Goal: Information Seeking & Learning: Learn about a topic

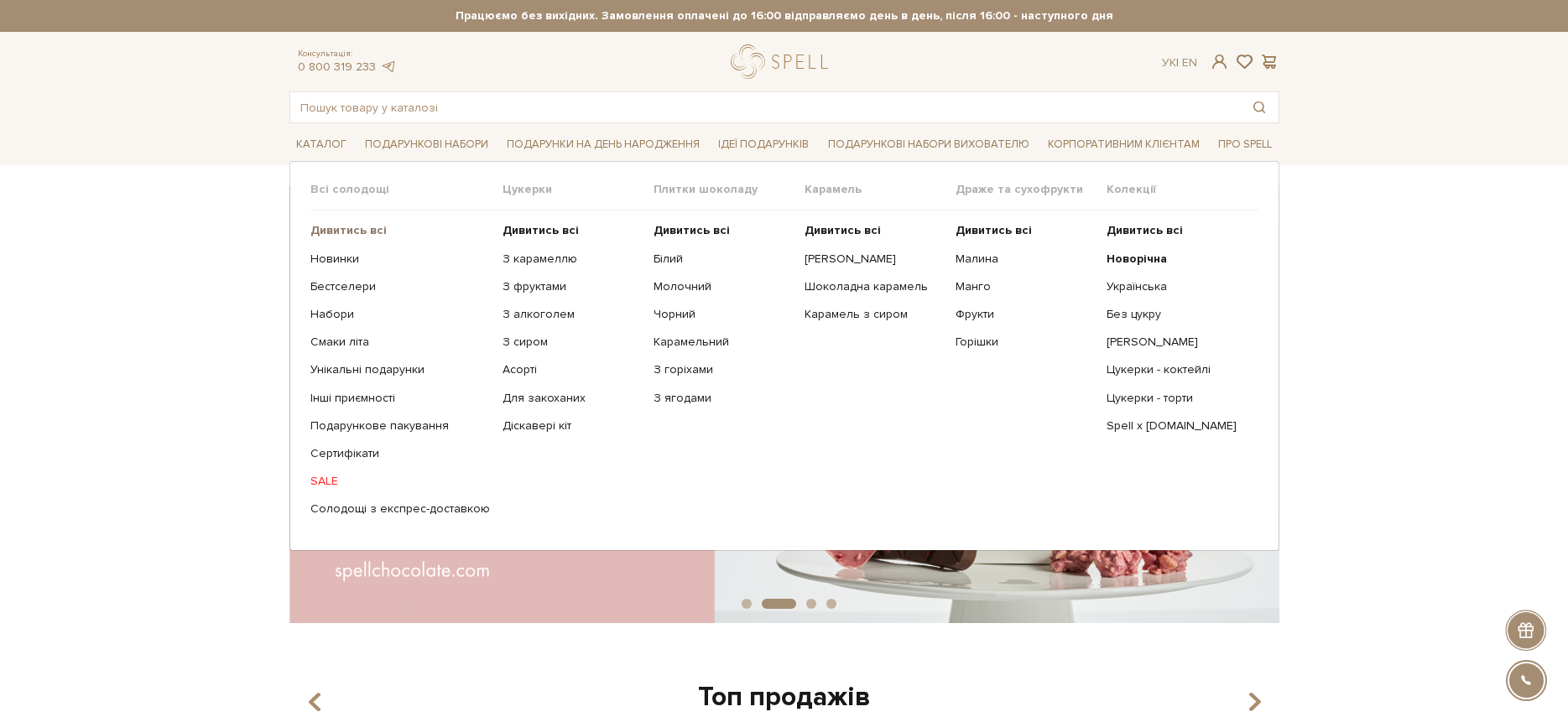
click at [327, 229] on b "Дивитись всі" at bounding box center [348, 230] width 76 height 14
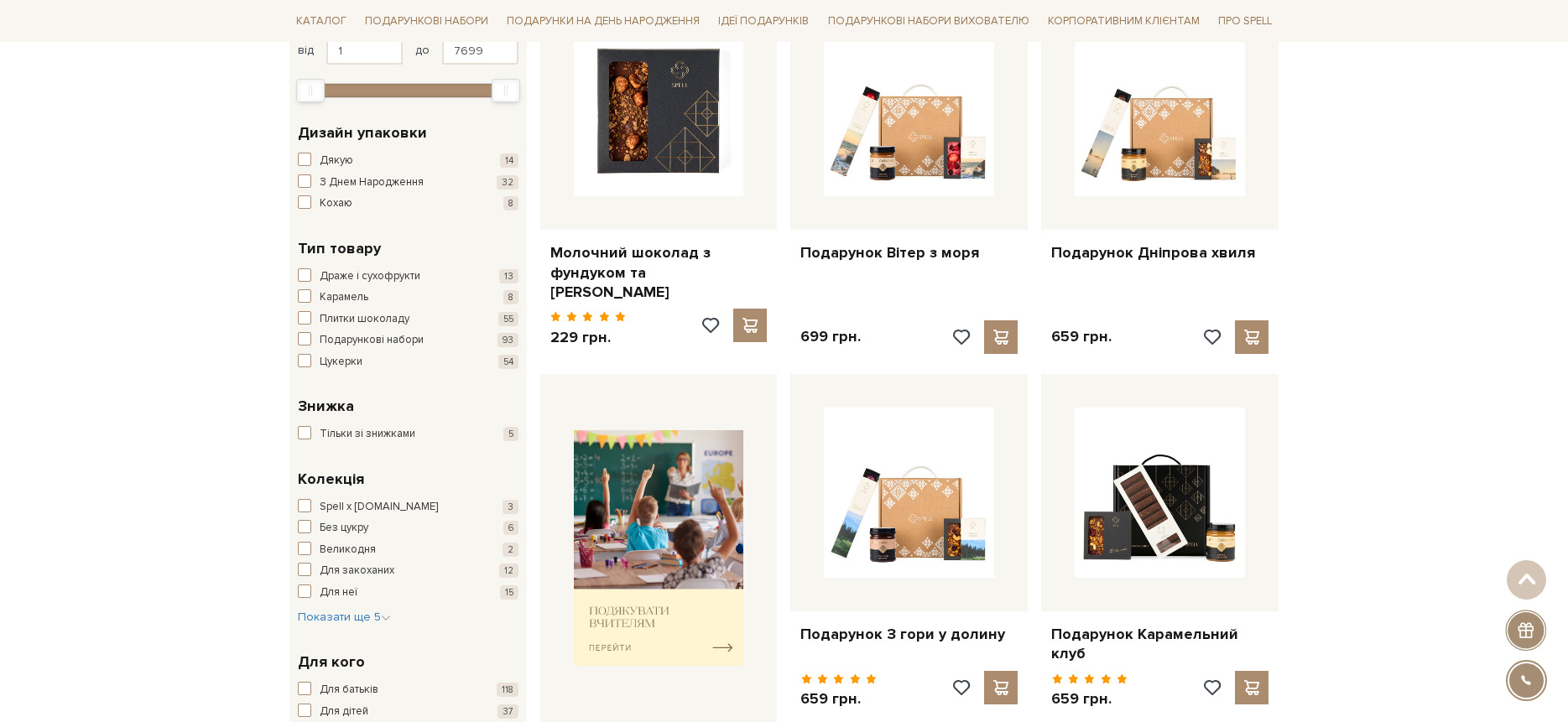
scroll to position [245, 0]
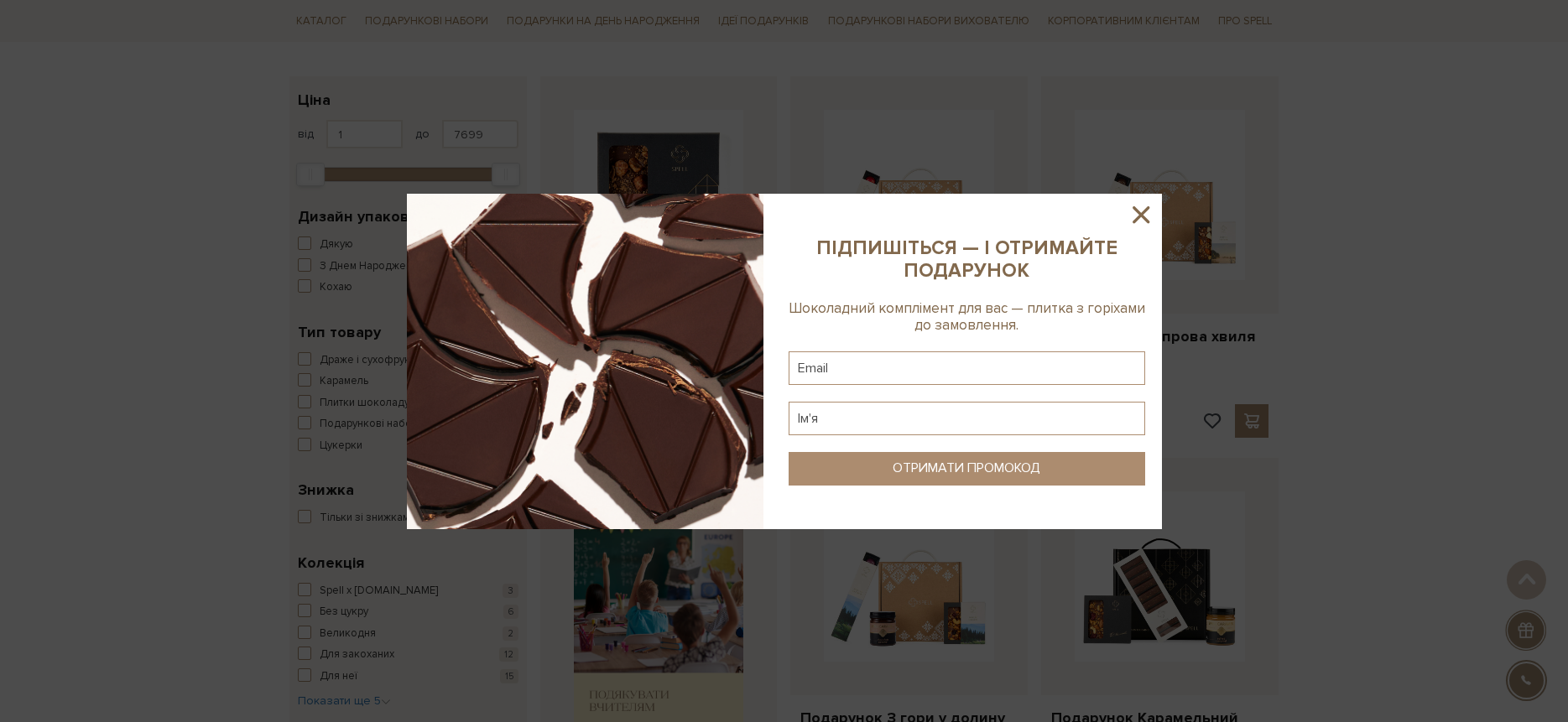
drag, startPoint x: 1141, startPoint y: 206, endPoint x: 776, endPoint y: 166, distance: 367.2
click at [1141, 206] on icon at bounding box center [1142, 215] width 29 height 29
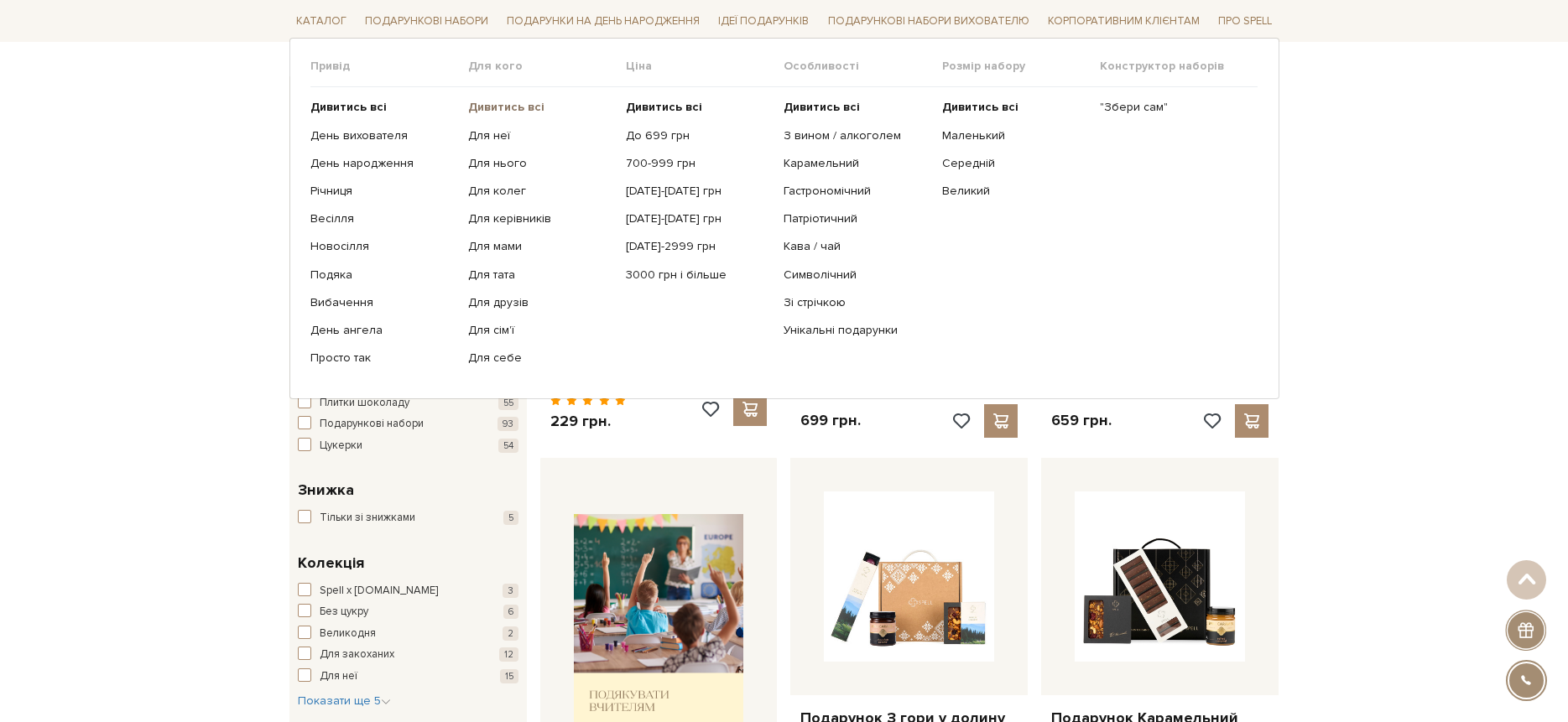
click at [488, 107] on b "Дивитись всі" at bounding box center [506, 107] width 76 height 14
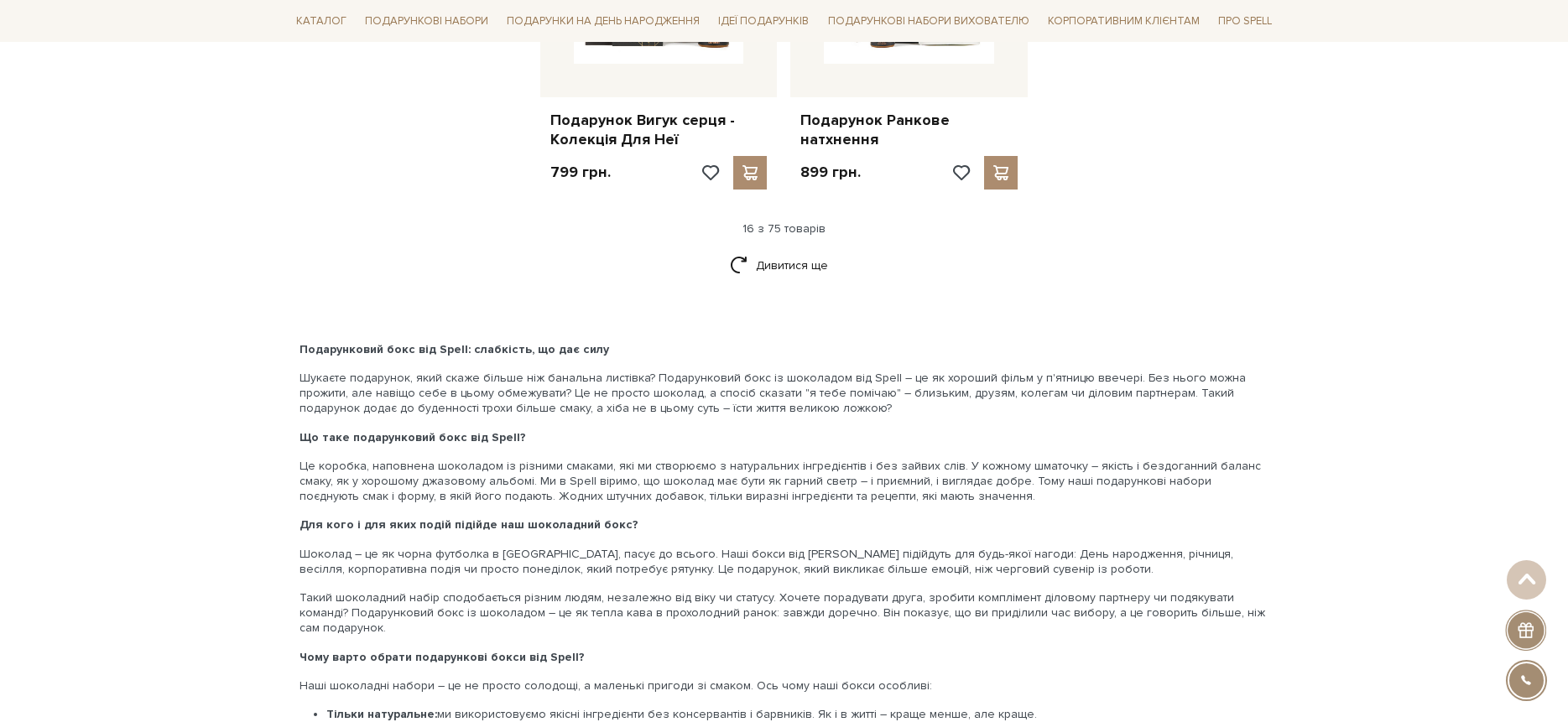
scroll to position [2292, 0]
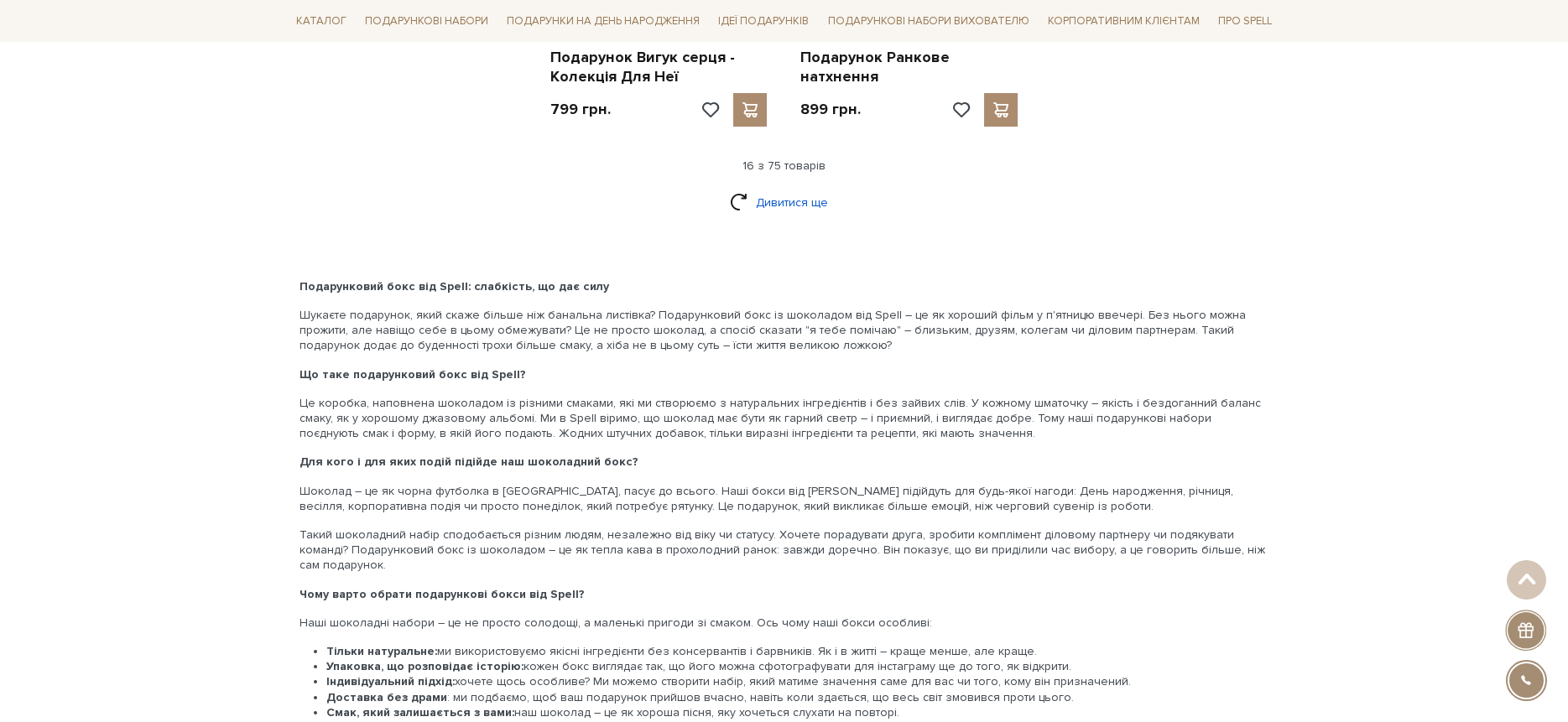
click at [765, 193] on link "Дивитися ще" at bounding box center [784, 202] width 109 height 30
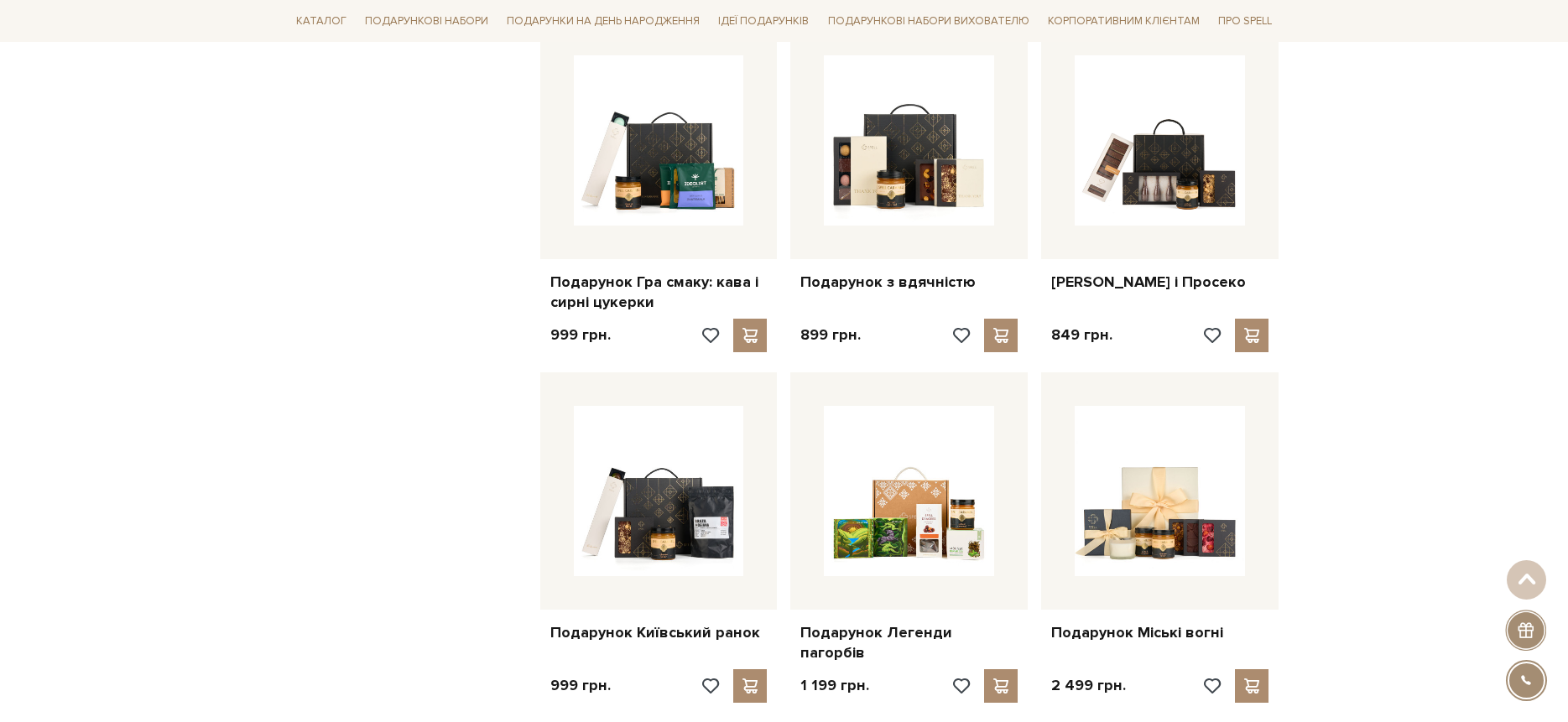
scroll to position [3915, 0]
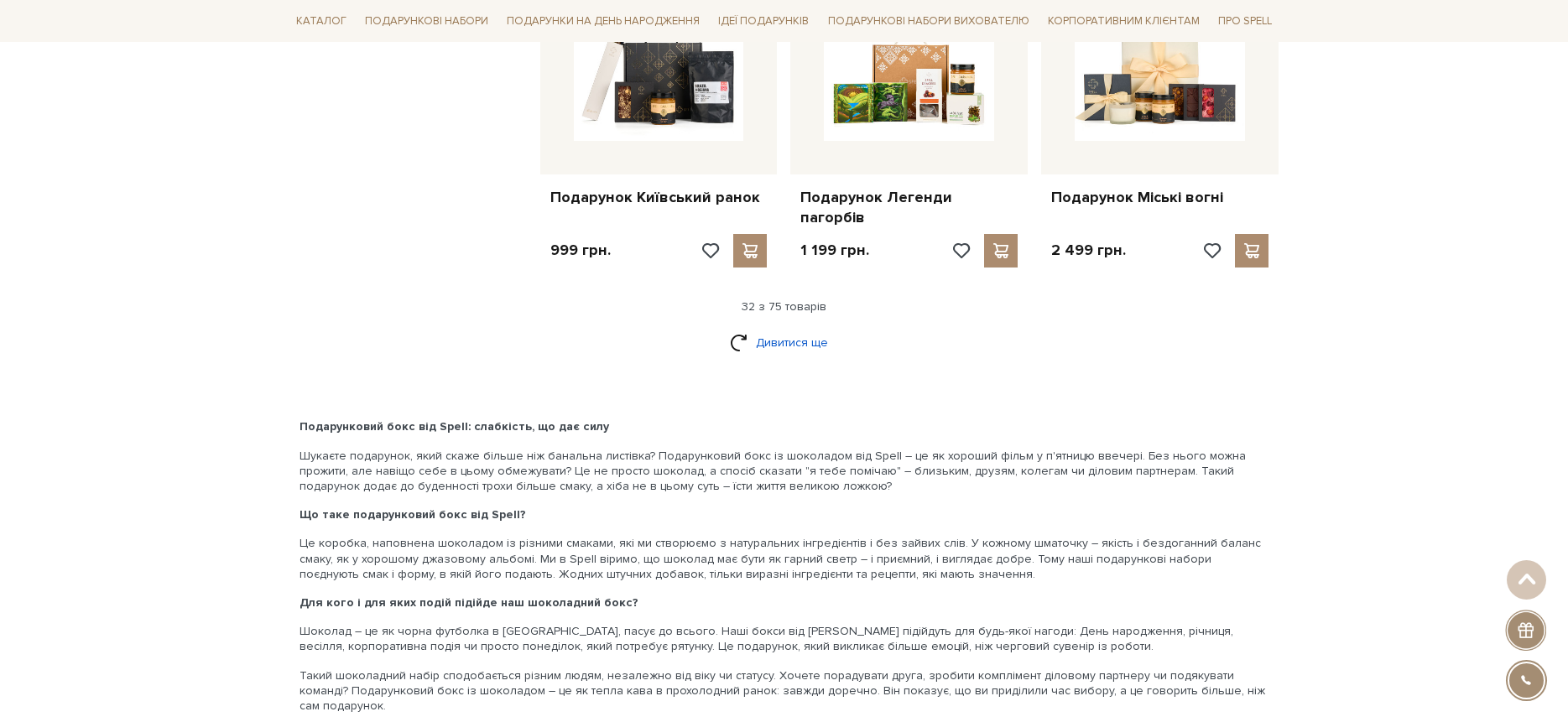
click at [795, 328] on link "Дивитися ще" at bounding box center [784, 343] width 109 height 30
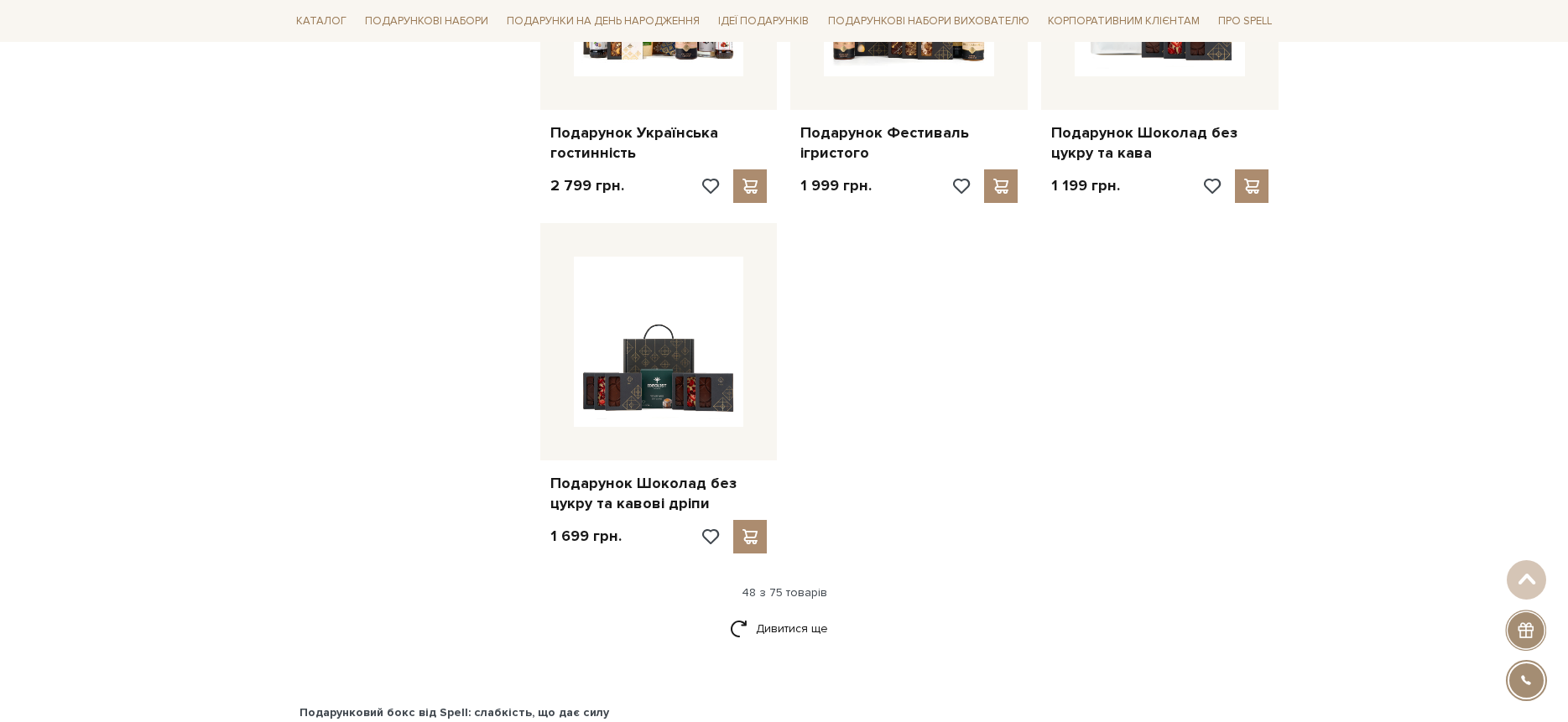
scroll to position [5763, 0]
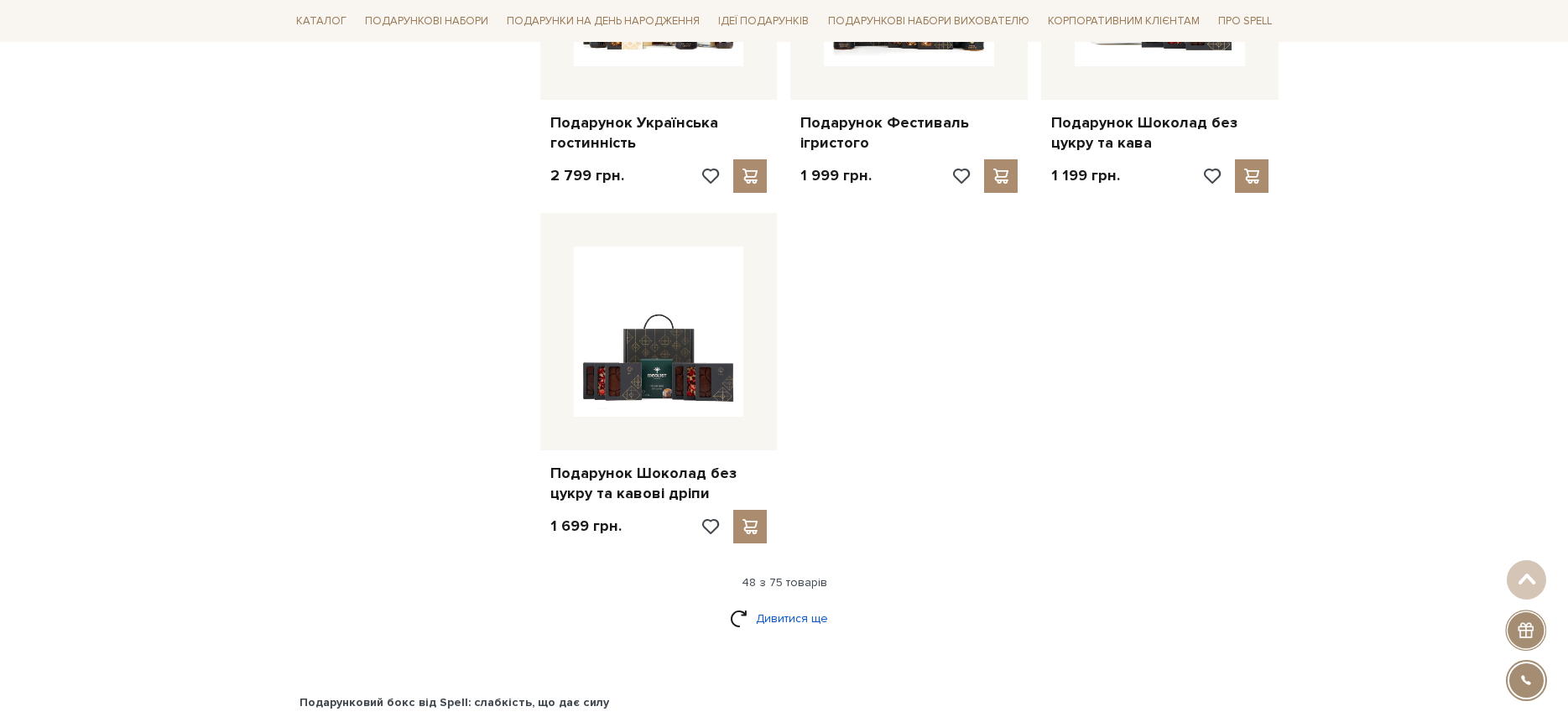
click at [766, 604] on link "Дивитися ще" at bounding box center [784, 619] width 109 height 30
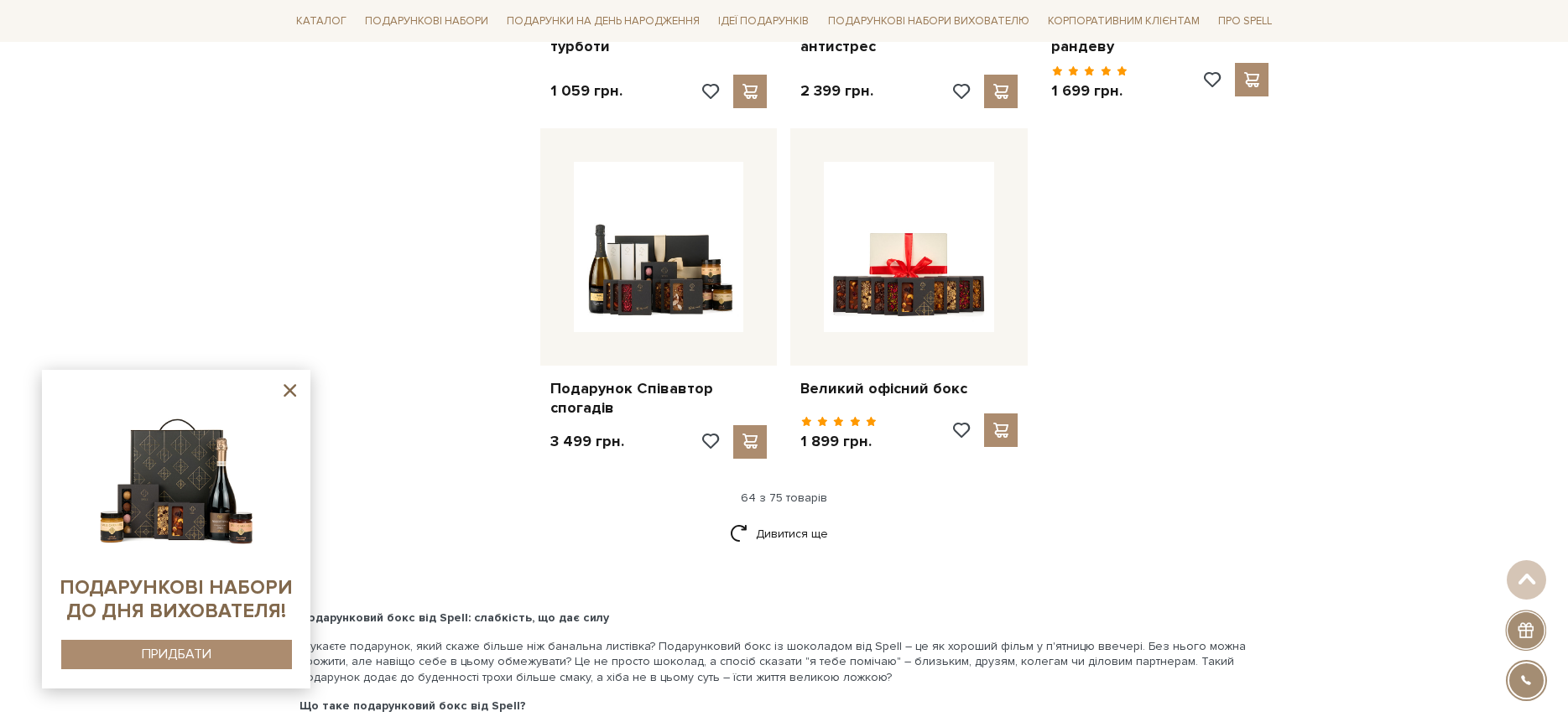
scroll to position [7744, 0]
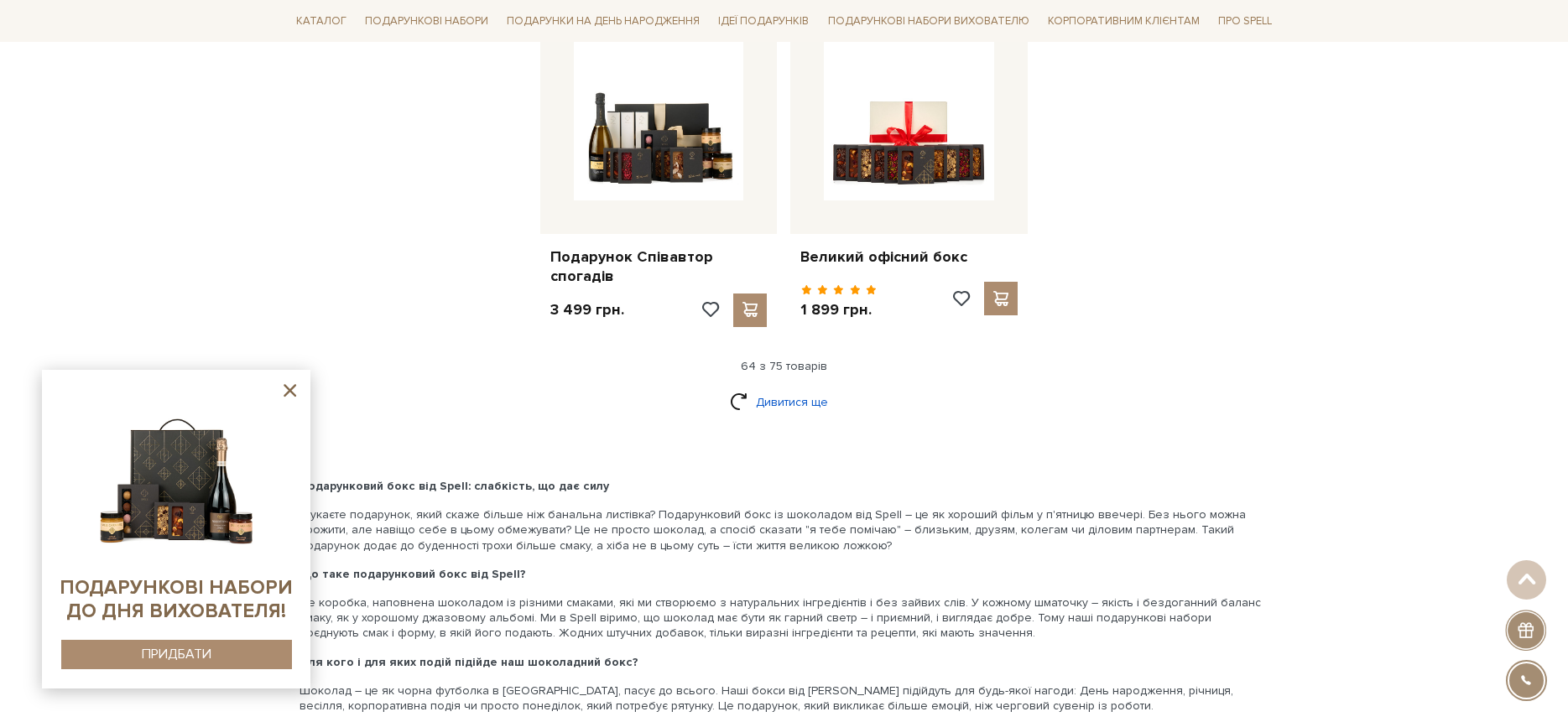
click at [779, 388] on link "Дивитися ще" at bounding box center [784, 402] width 109 height 30
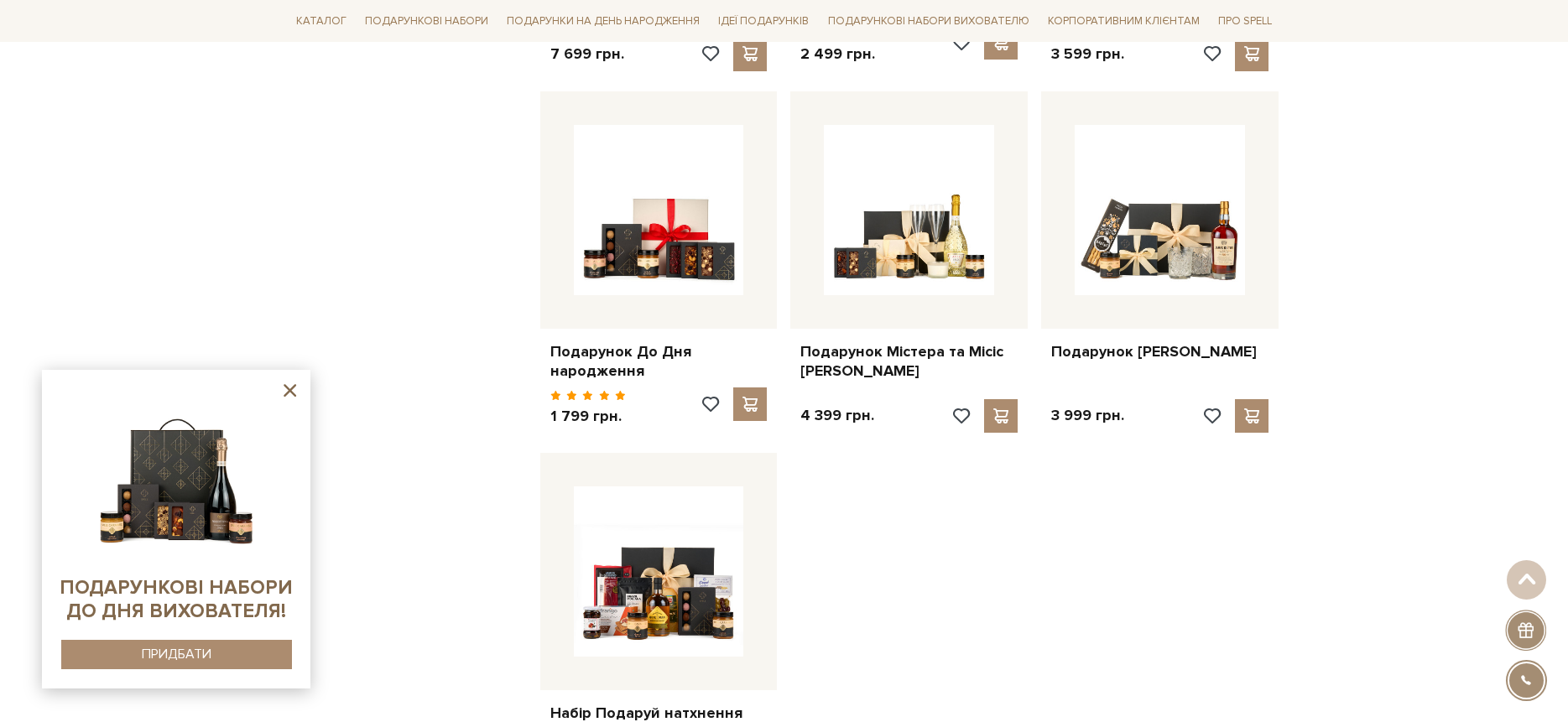
scroll to position [9062, 0]
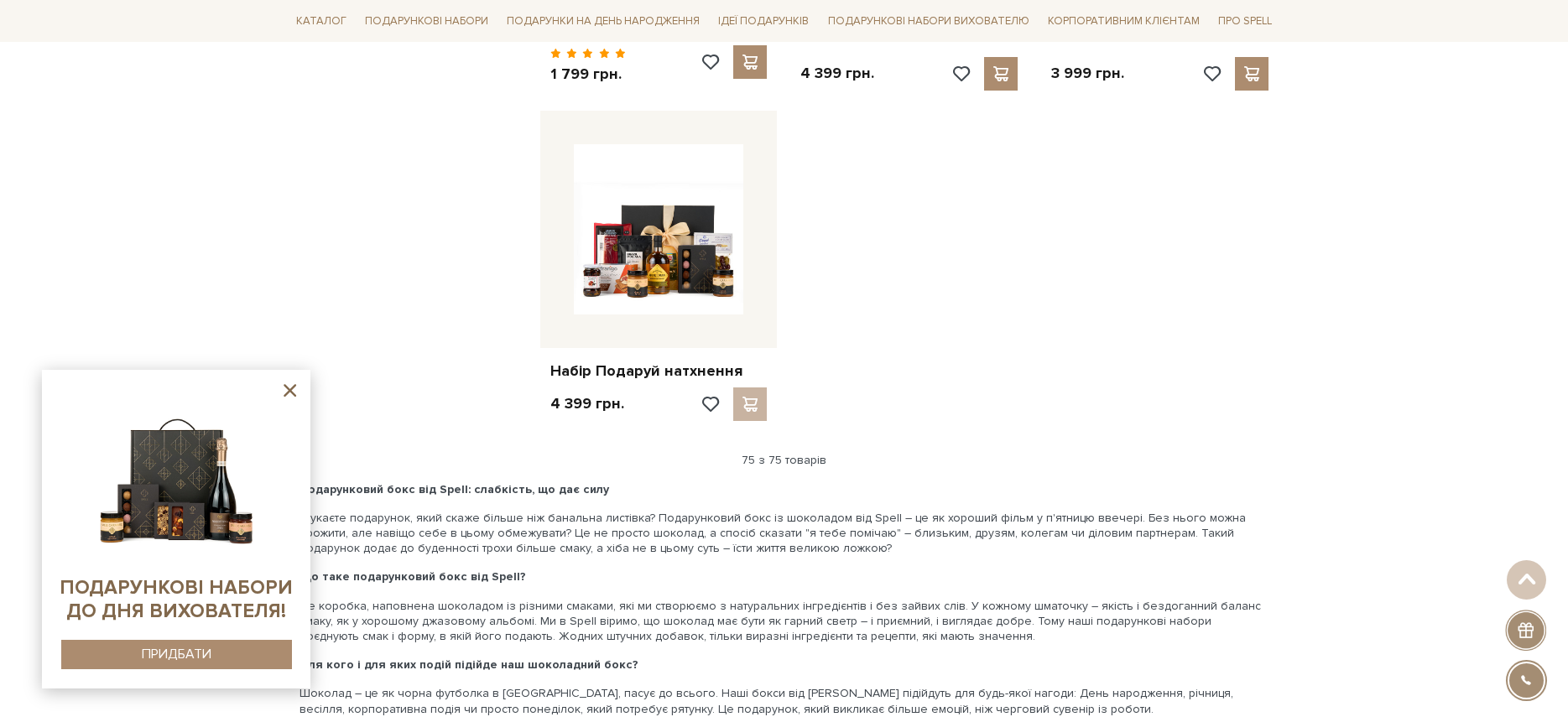
click at [766, 453] on div "75 з 75 товарів" at bounding box center [784, 460] width 1004 height 15
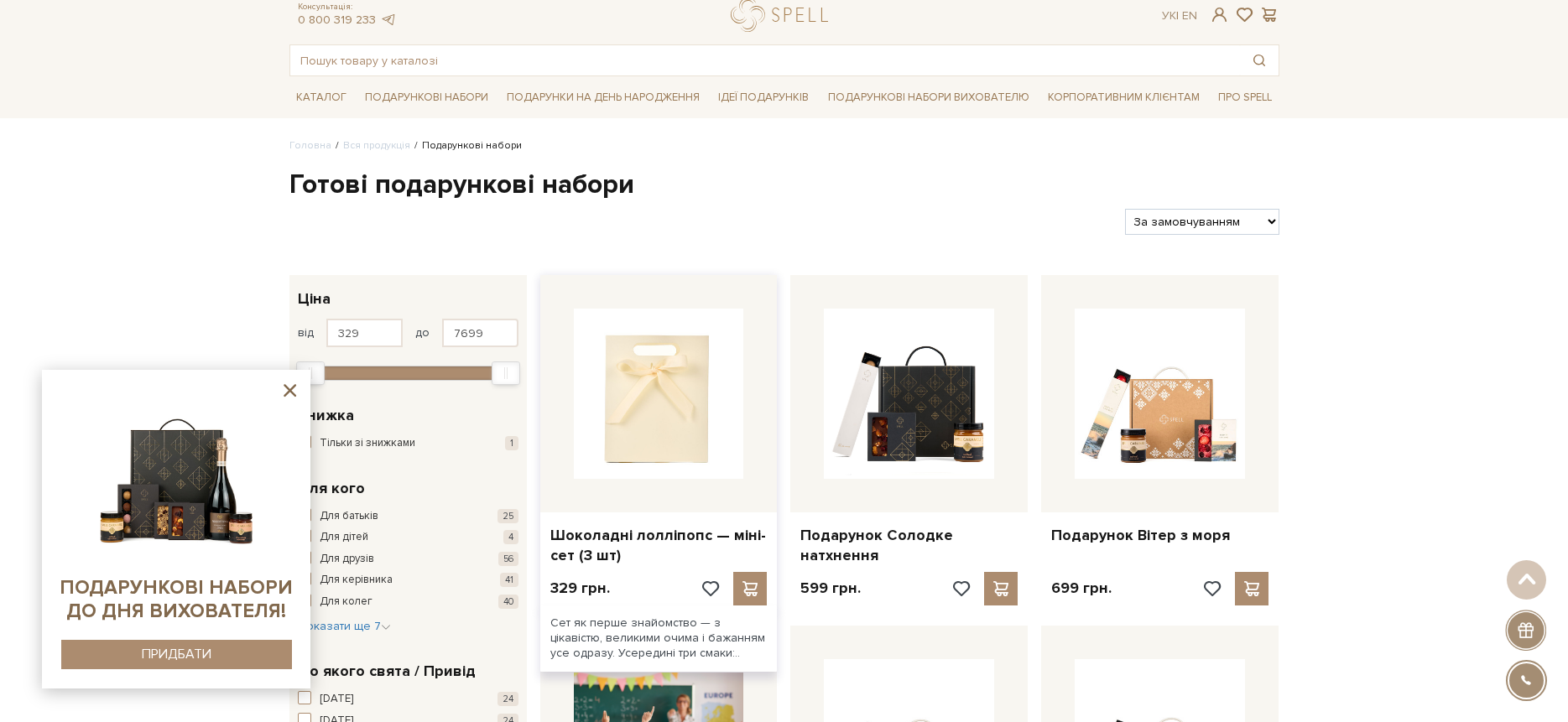
scroll to position [0, 0]
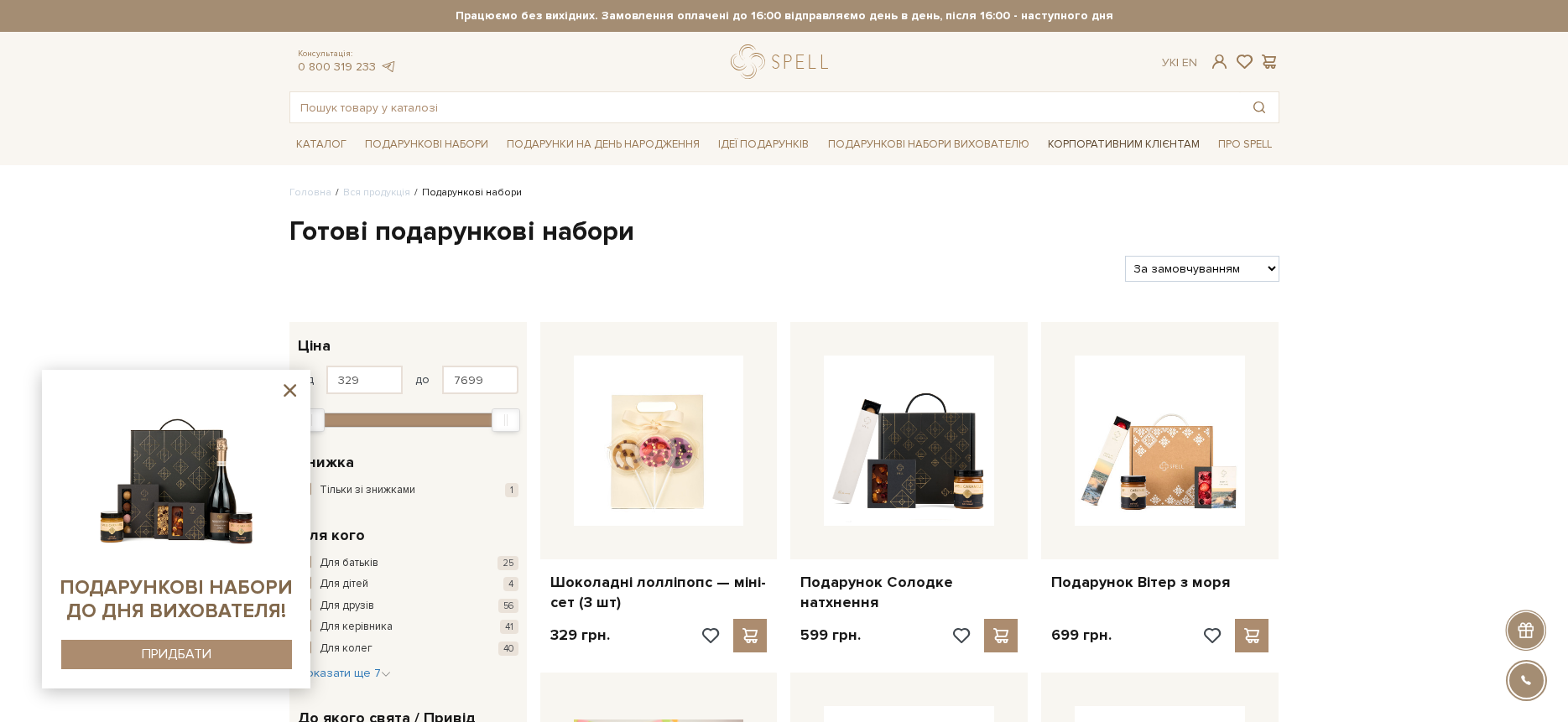
click at [1085, 145] on link "Корпоративним клієнтам" at bounding box center [1124, 145] width 166 height 29
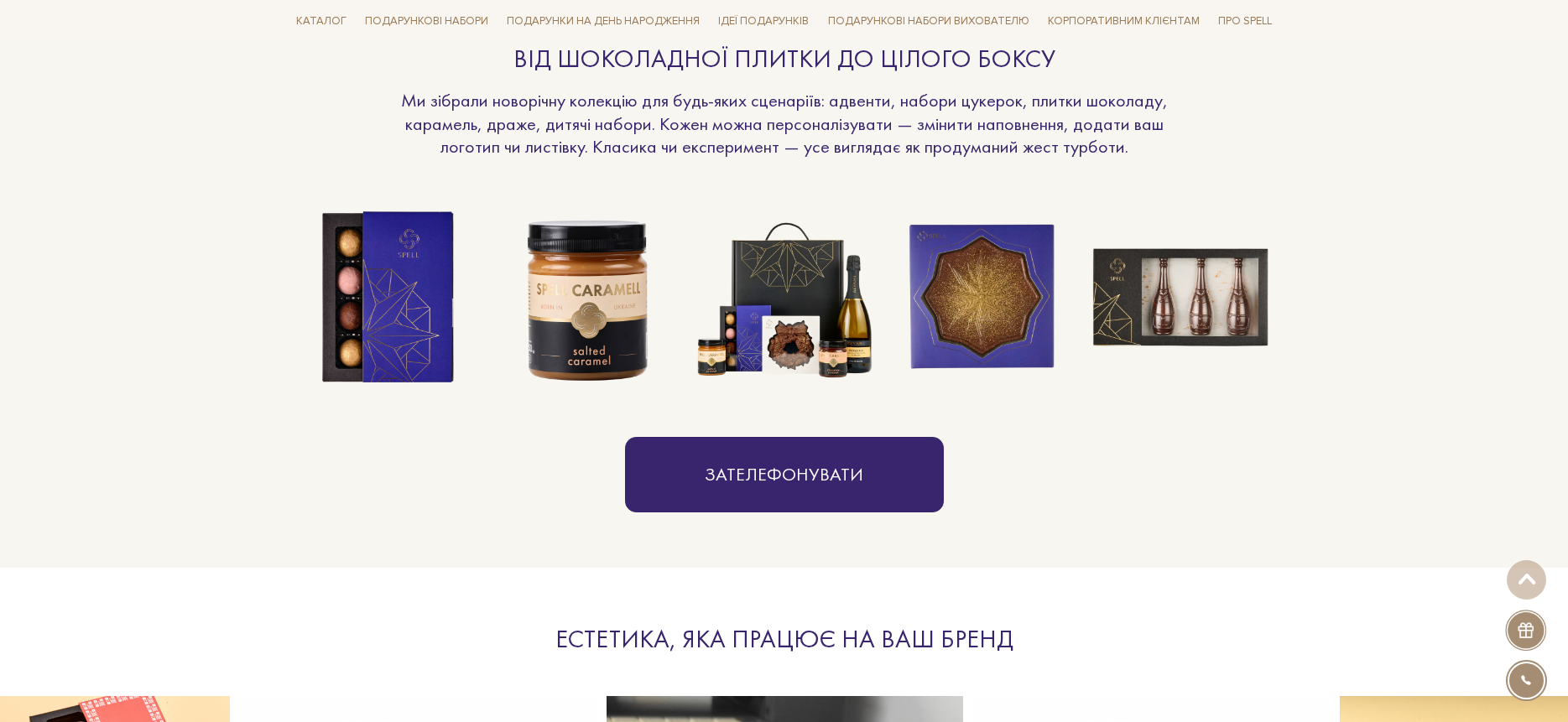
scroll to position [1315, 0]
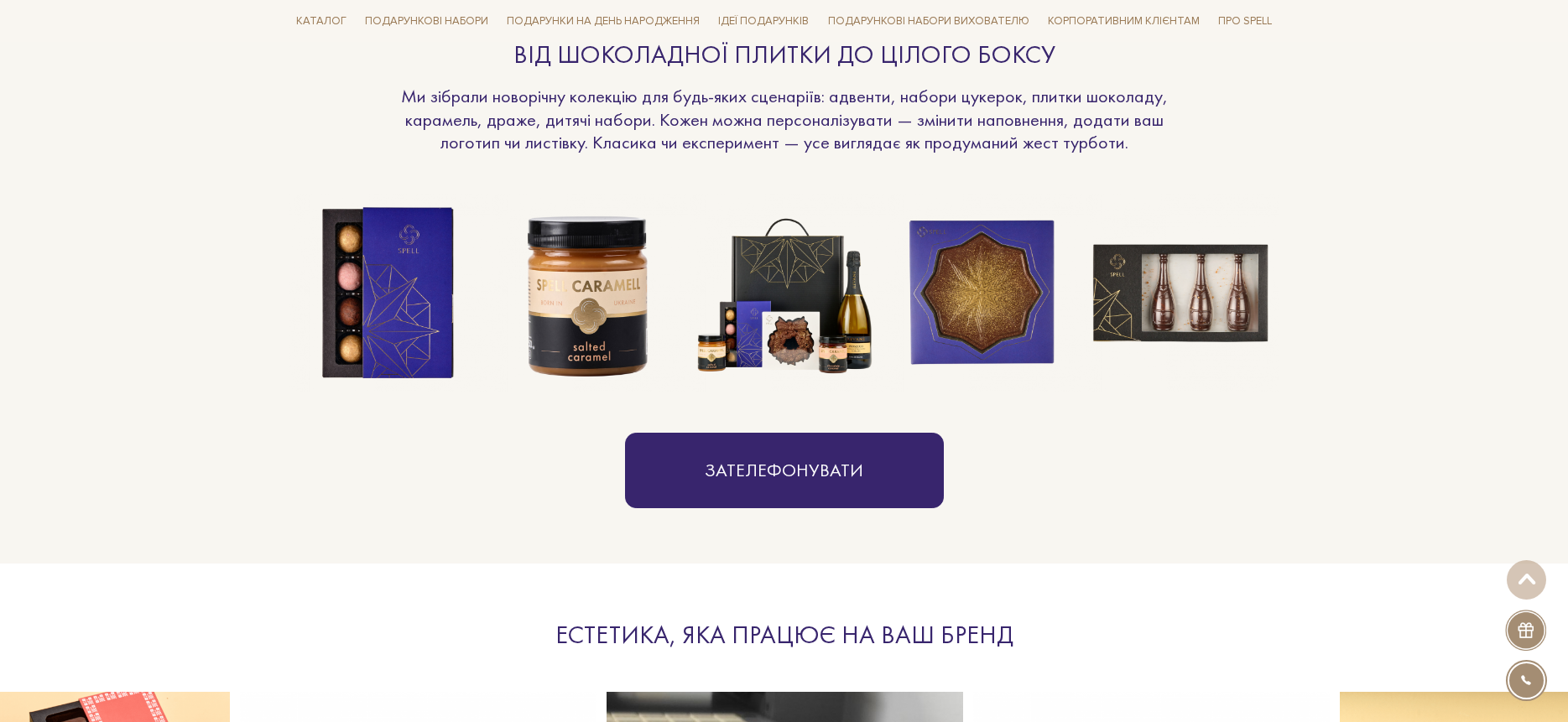
click at [794, 290] on img at bounding box center [784, 293] width 198 height 198
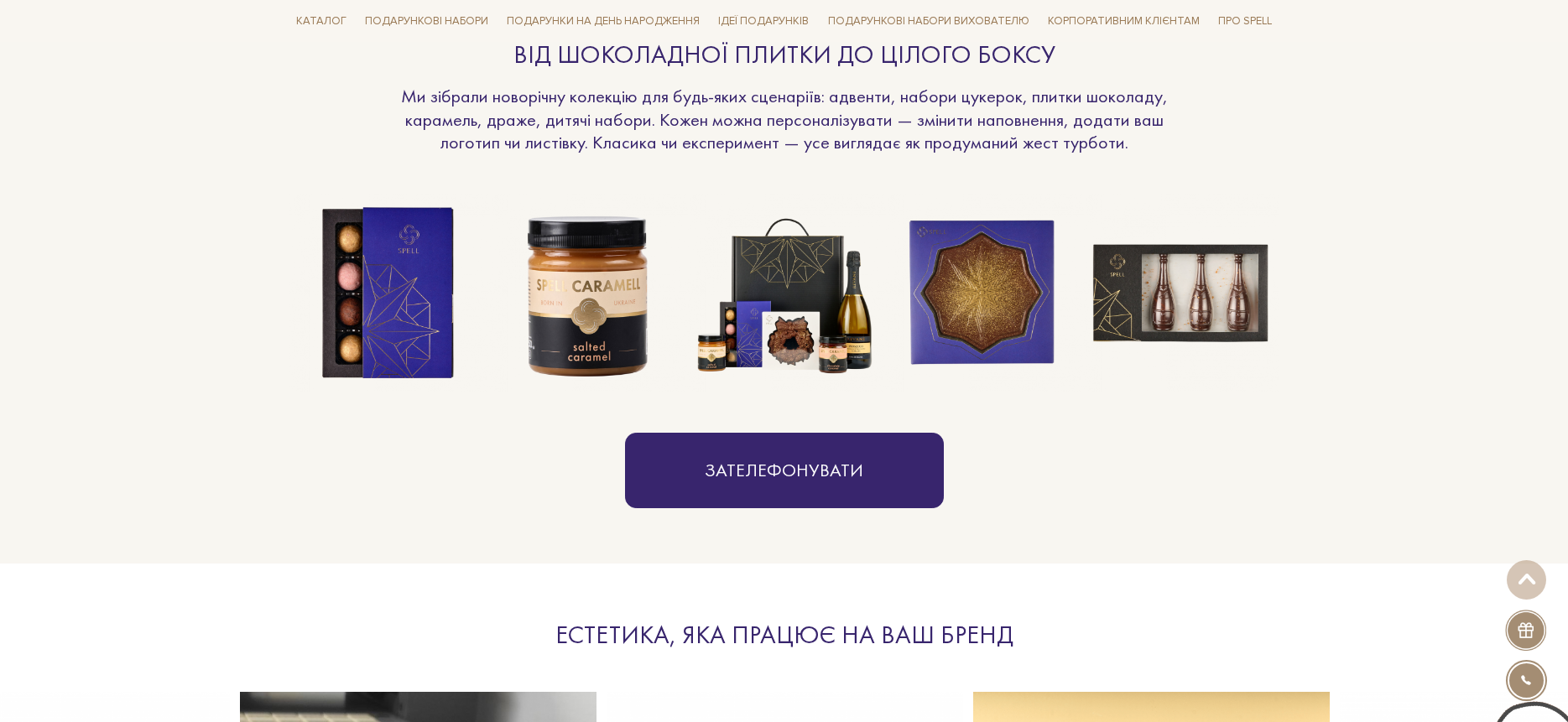
click at [797, 282] on img at bounding box center [784, 293] width 198 height 198
click at [802, 317] on img at bounding box center [784, 293] width 198 height 198
click at [777, 294] on img at bounding box center [784, 293] width 198 height 198
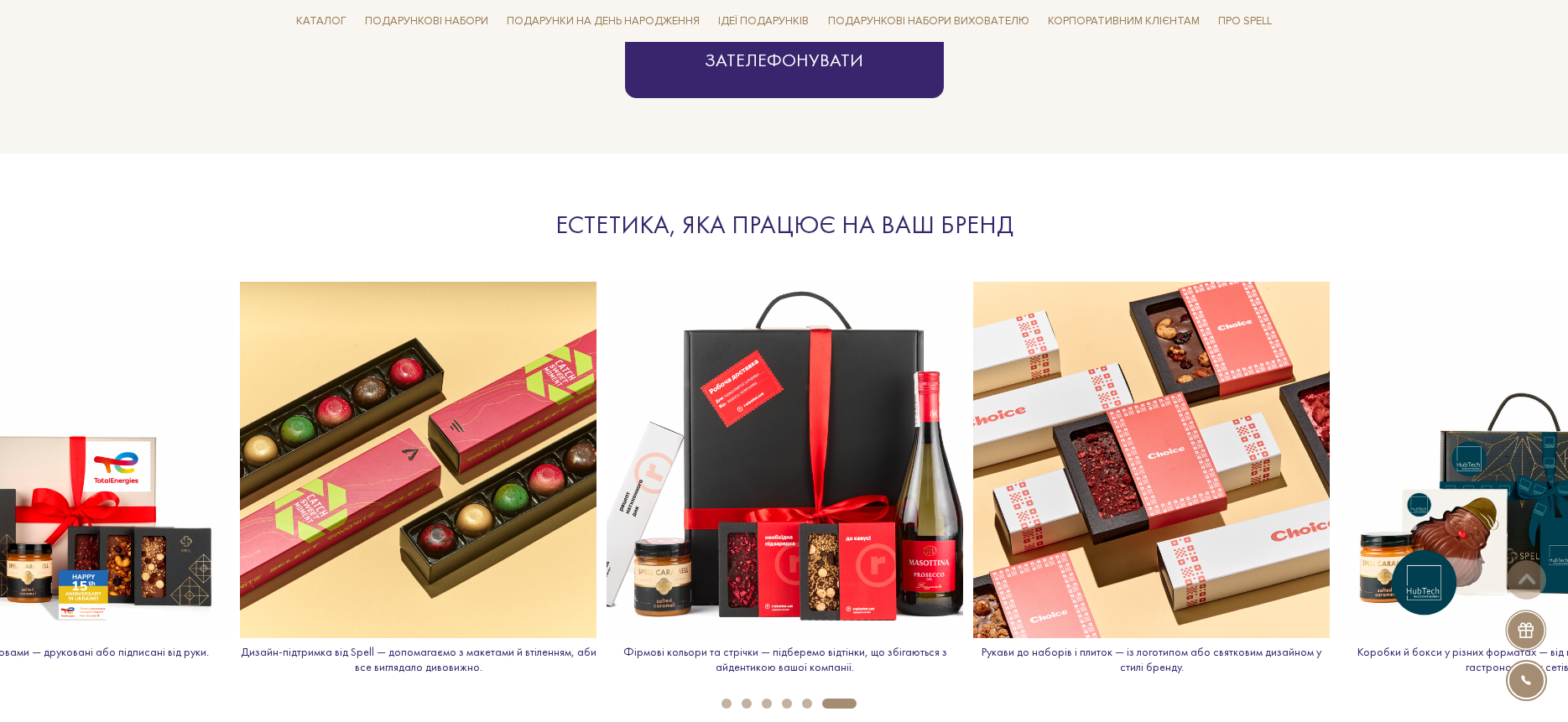
scroll to position [1822, 0]
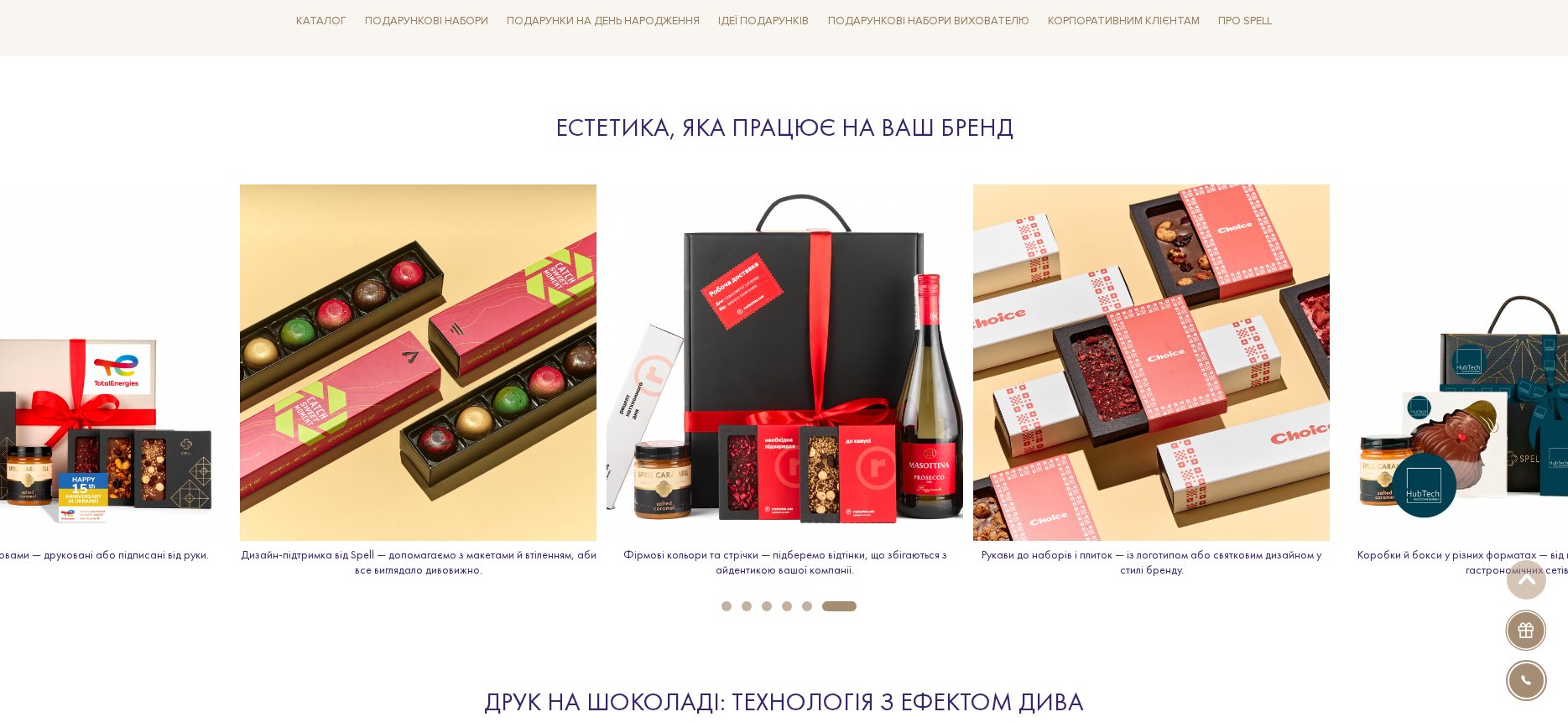
click at [1433, 416] on img at bounding box center [1519, 362] width 356 height 356
click at [424, 388] on img at bounding box center [418, 362] width 356 height 356
click at [1476, 430] on img at bounding box center [1519, 362] width 356 height 356
click at [742, 604] on button "2" at bounding box center [747, 606] width 10 height 10
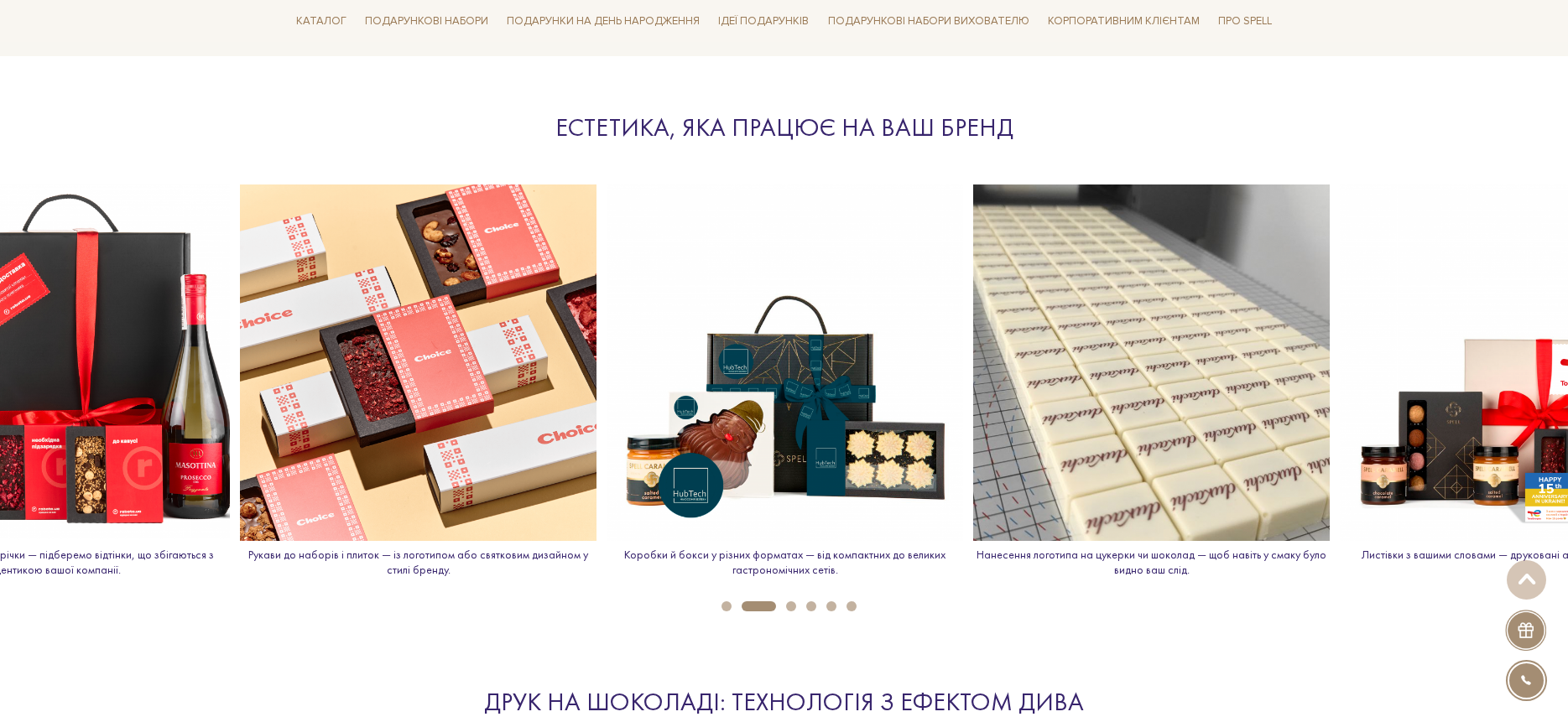
click at [789, 607] on button "3" at bounding box center [791, 606] width 10 height 10
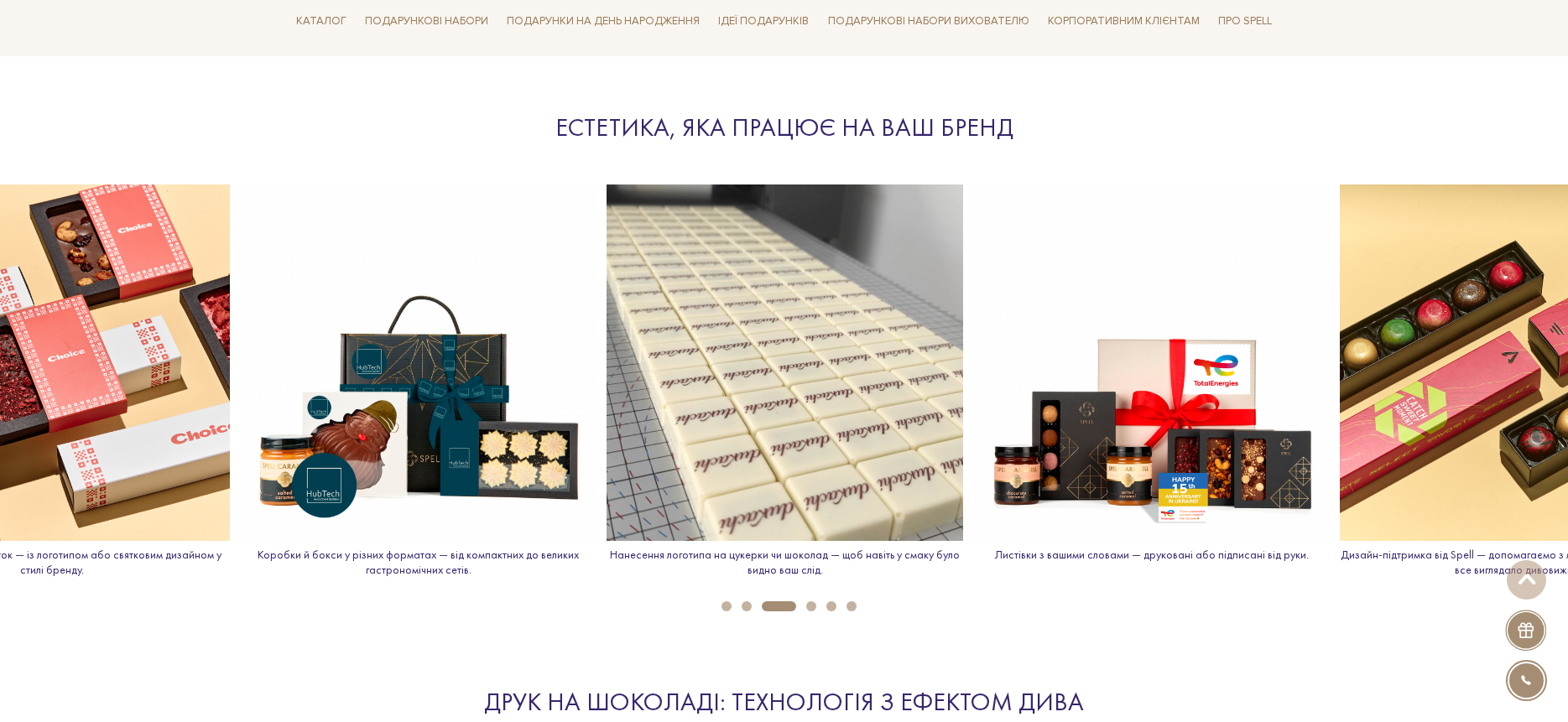
click at [814, 606] on button "4" at bounding box center [811, 606] width 10 height 10
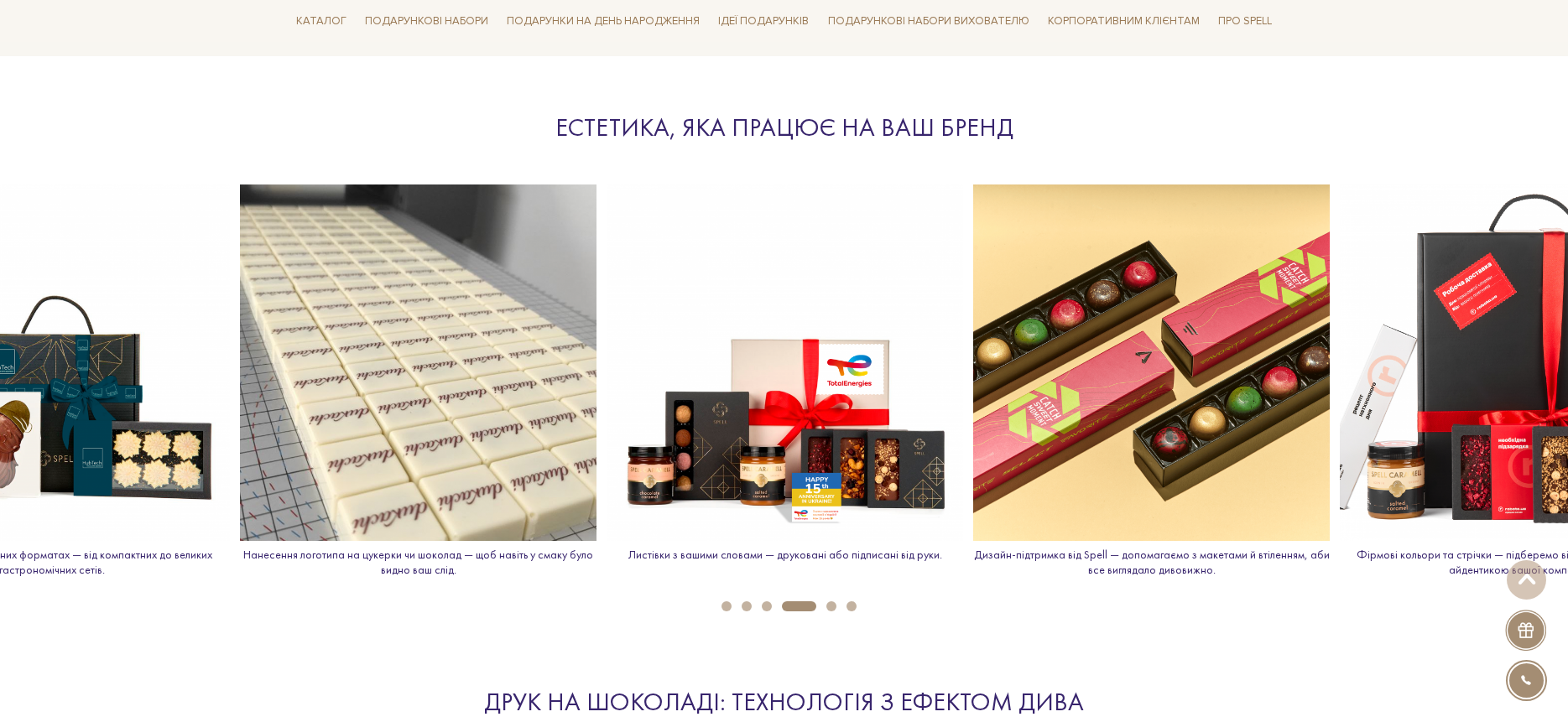
click at [827, 606] on button "5" at bounding box center [831, 606] width 10 height 10
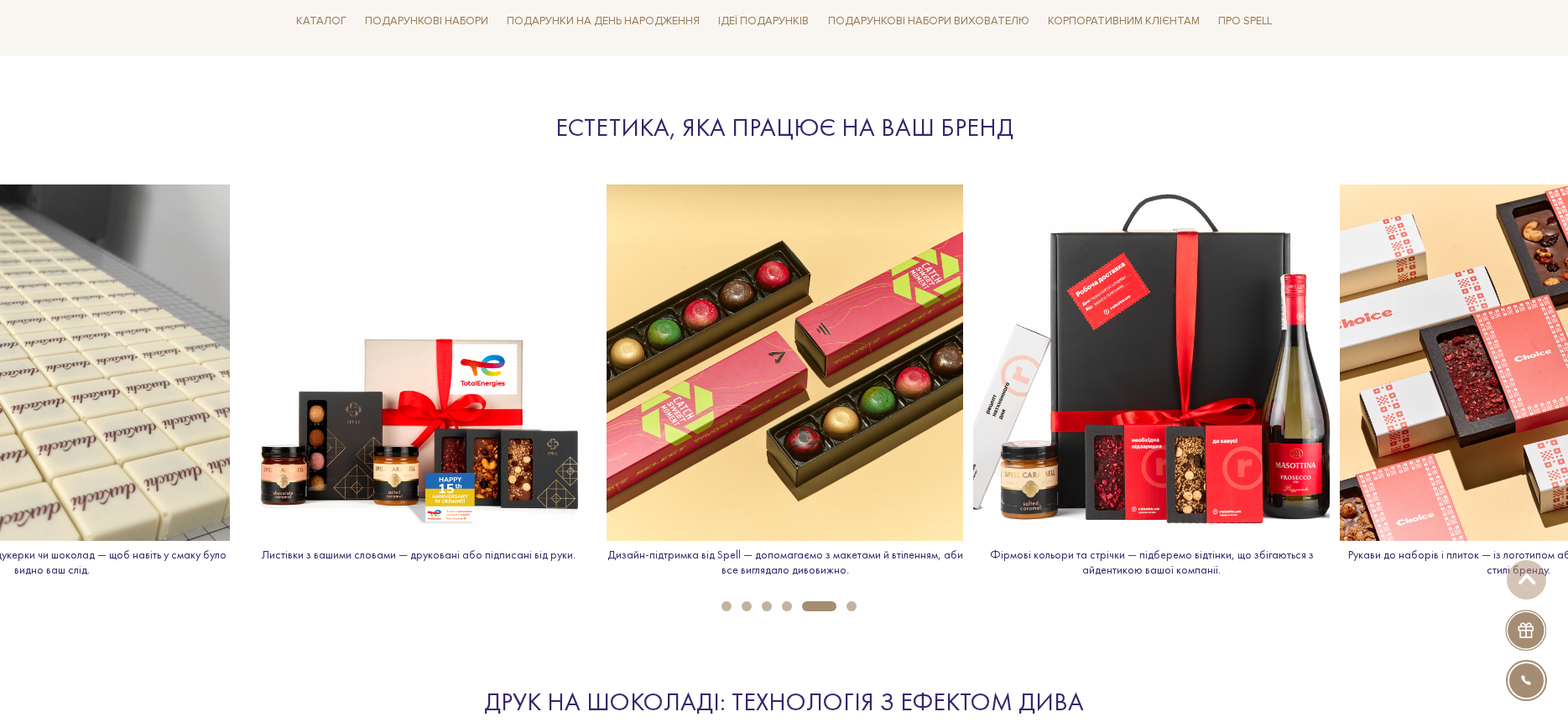
click at [853, 607] on button "6" at bounding box center [851, 606] width 10 height 10
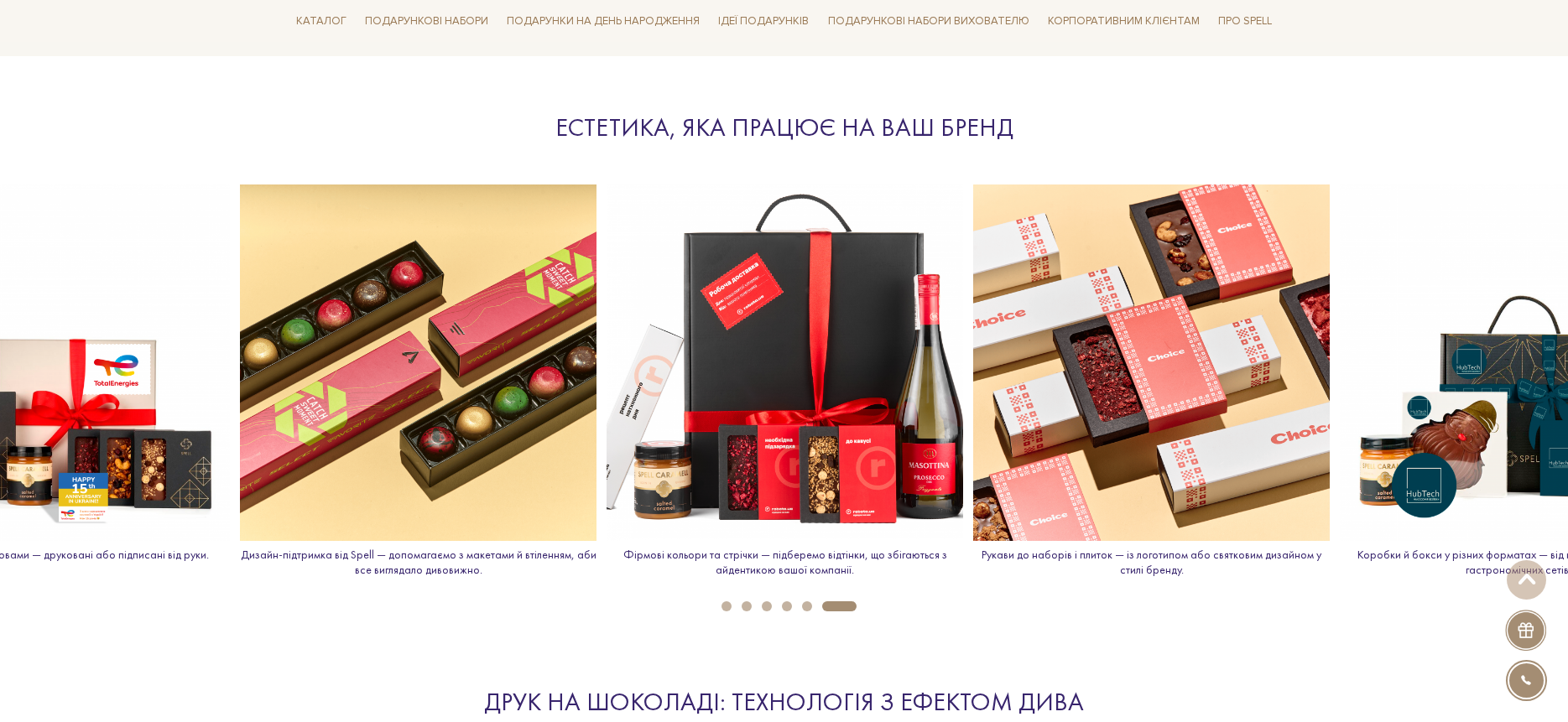
click at [842, 606] on button "6" at bounding box center [839, 606] width 34 height 10
click at [1515, 432] on img at bounding box center [1519, 362] width 356 height 356
click at [721, 600] on ul "1 2 3 4 5 6" at bounding box center [784, 602] width 1568 height 19
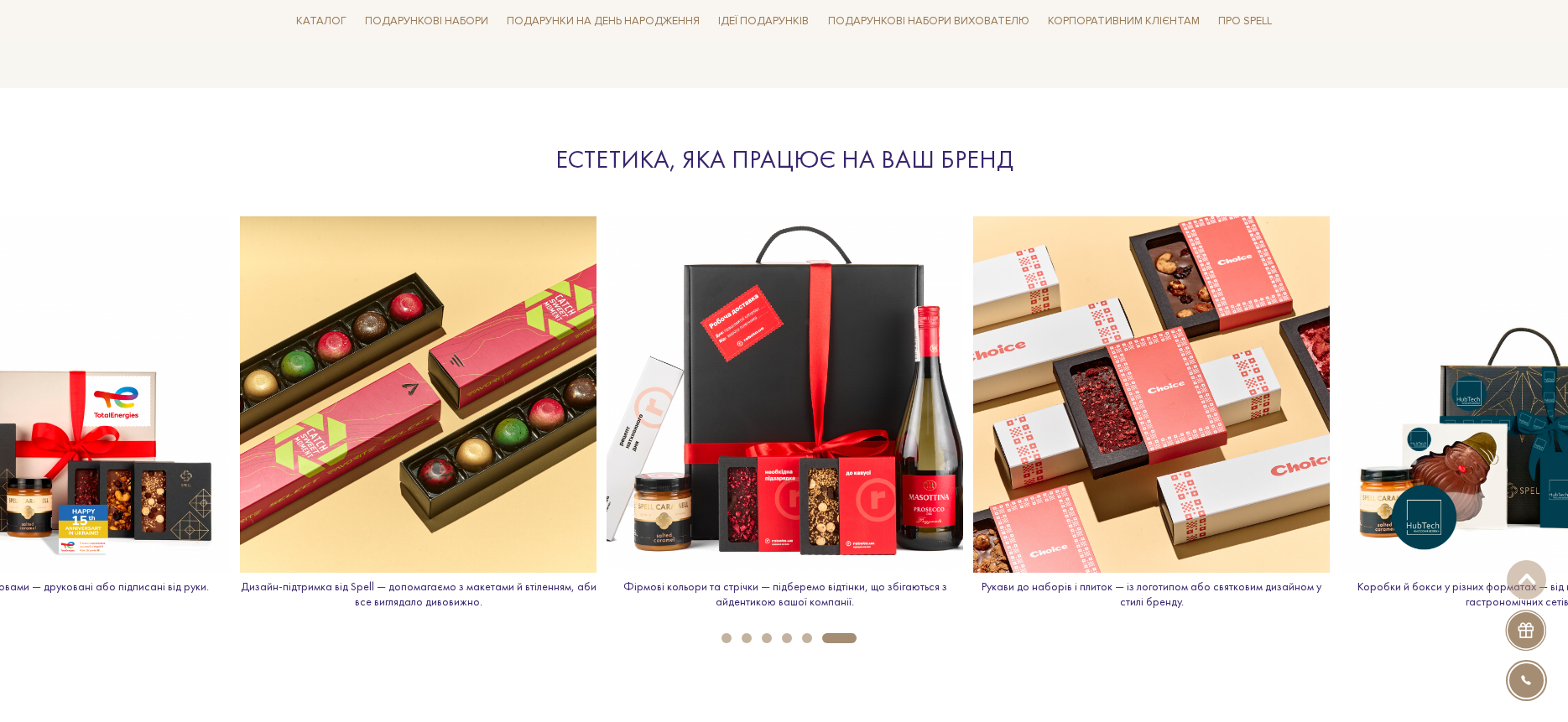
scroll to position [1790, 0]
click at [727, 632] on button "1" at bounding box center [726, 637] width 10 height 10
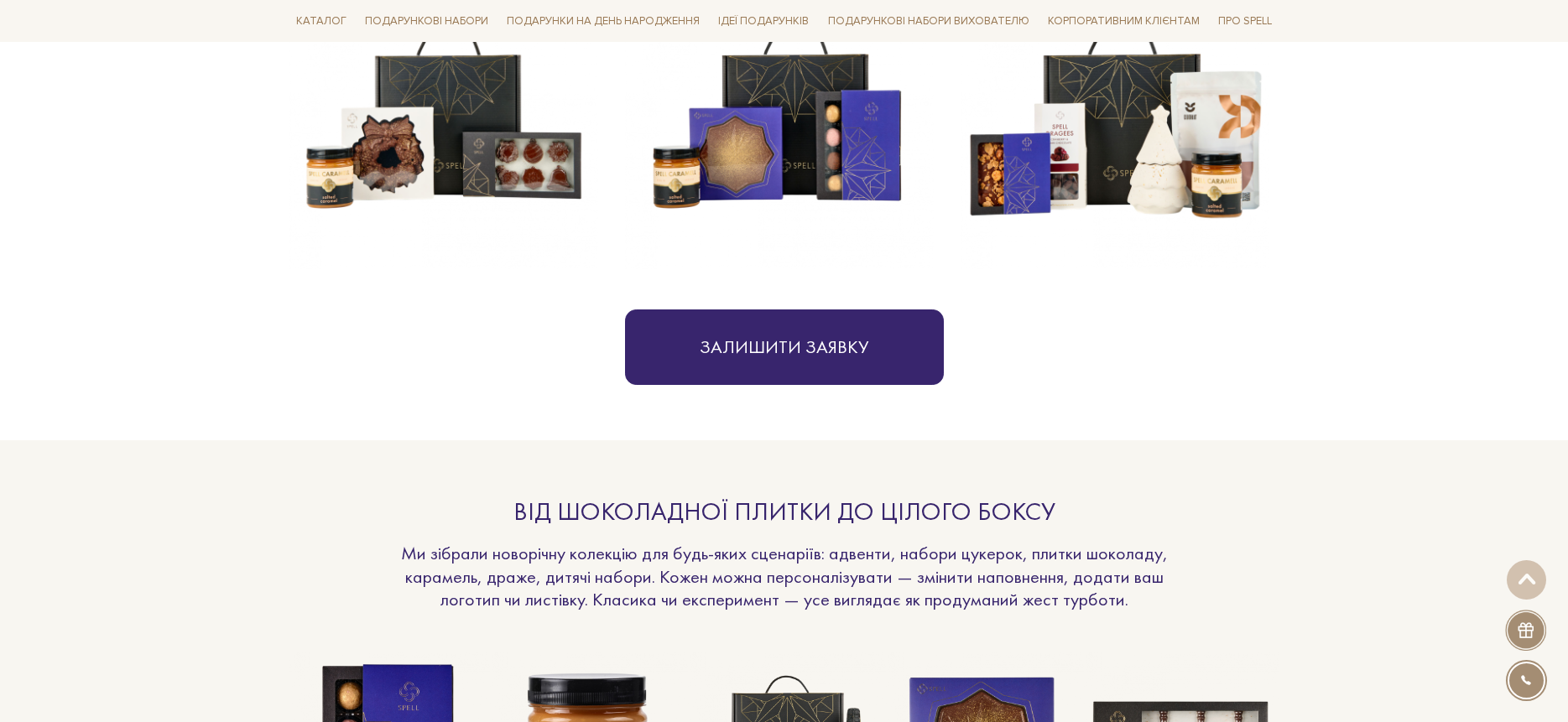
scroll to position [685, 0]
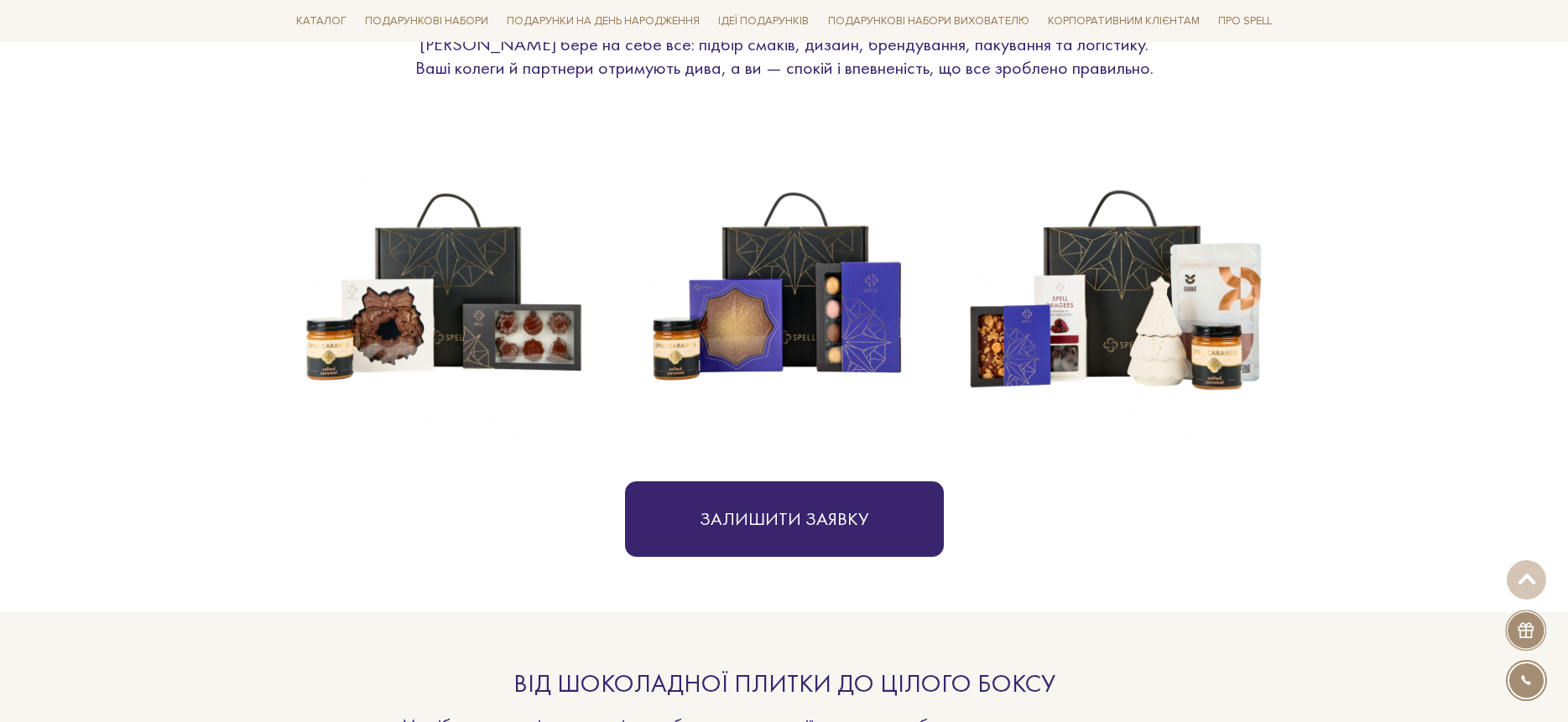
click at [1078, 282] on img at bounding box center [1115, 286] width 309 height 308
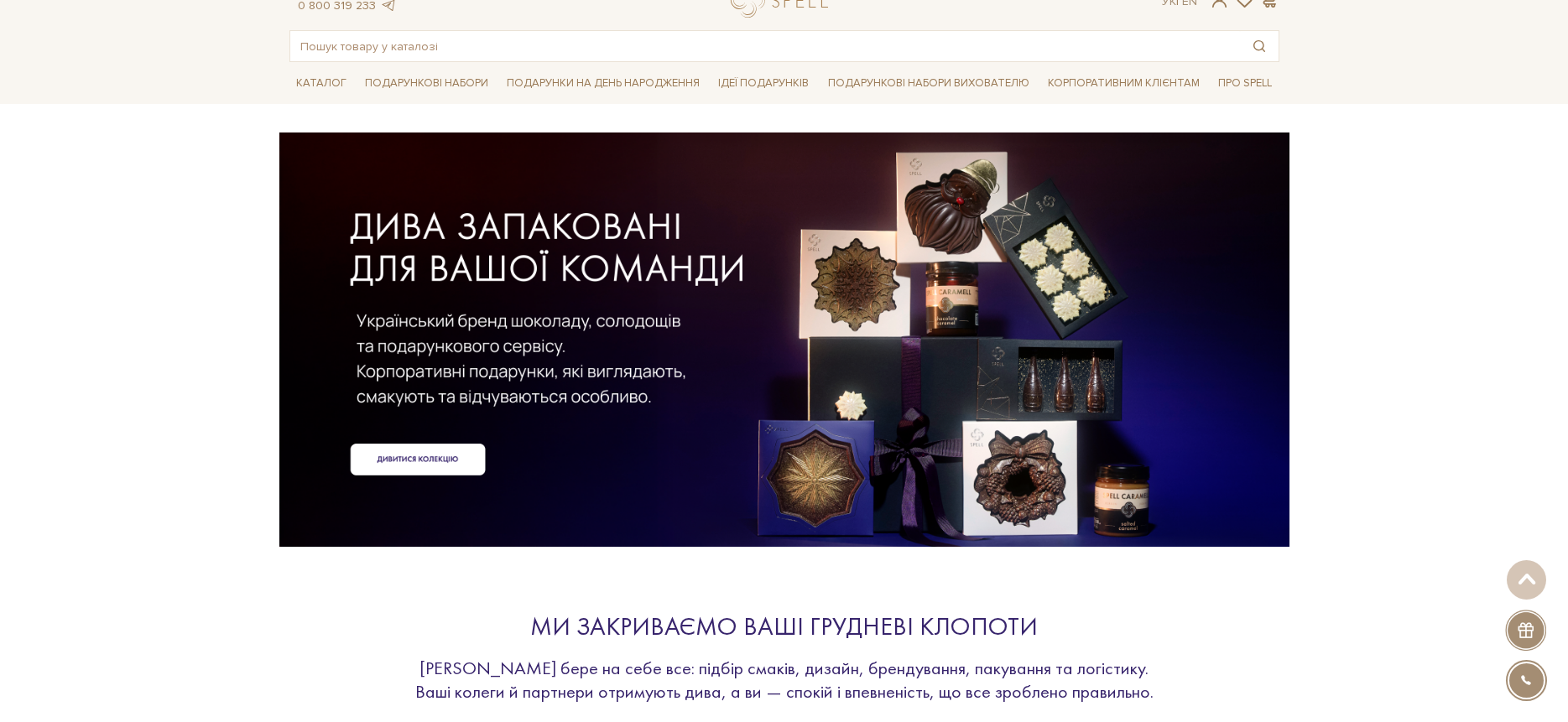
scroll to position [0, 0]
